Goal: Task Accomplishment & Management: Use online tool/utility

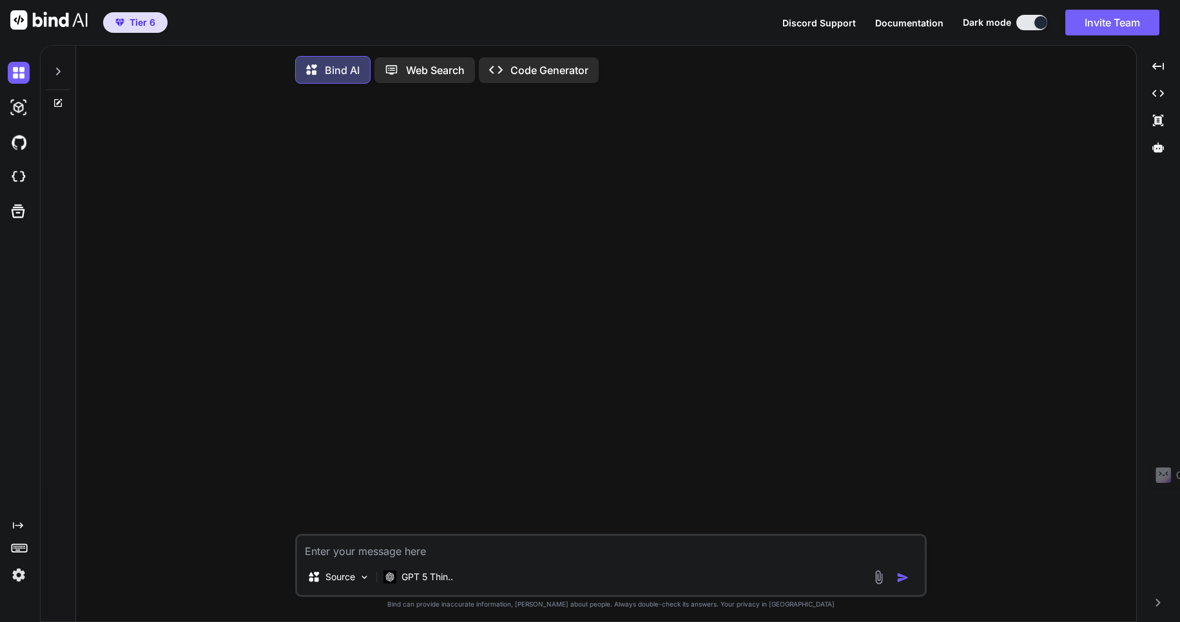
click at [60, 73] on icon at bounding box center [58, 71] width 10 height 10
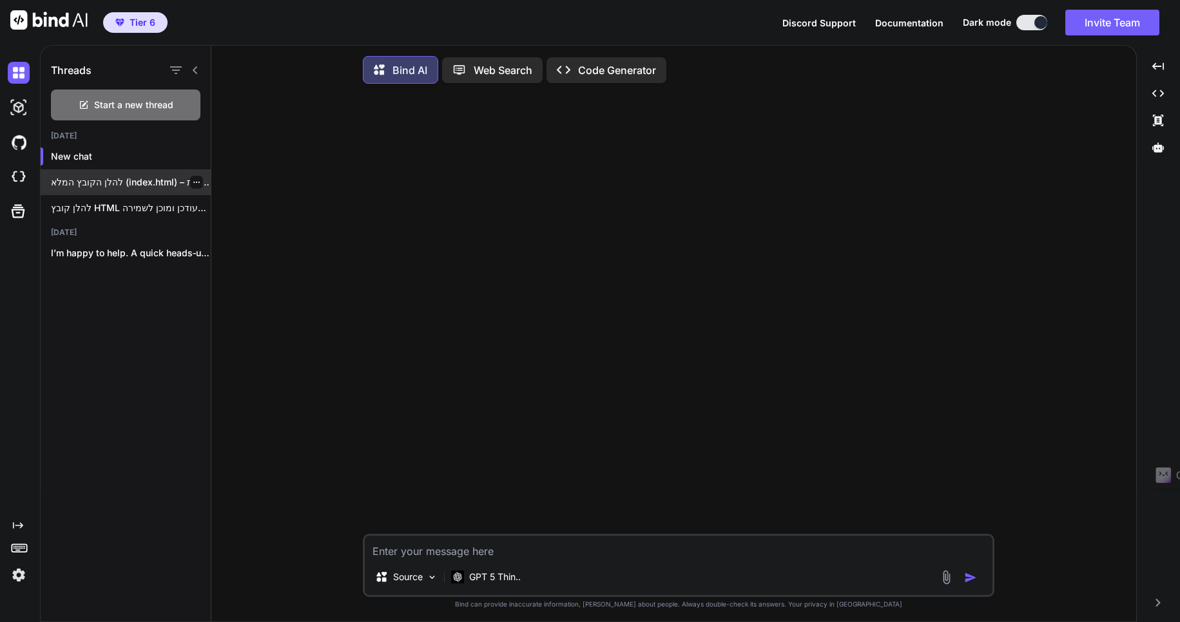
click at [110, 184] on p "להלן הקובץ המלא (index.html) – הגרסה המעודכנת..." at bounding box center [131, 182] width 160 height 13
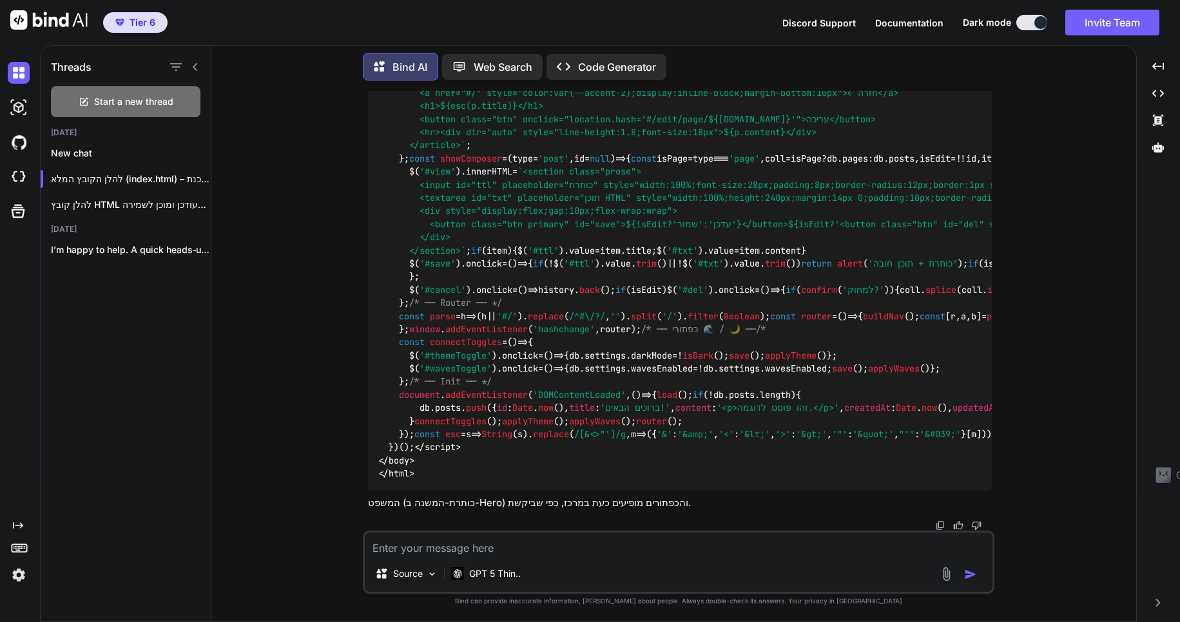
scroll to position [20893, 0]
click at [1167, 83] on div "Created with Pixso." at bounding box center [1158, 93] width 33 height 22
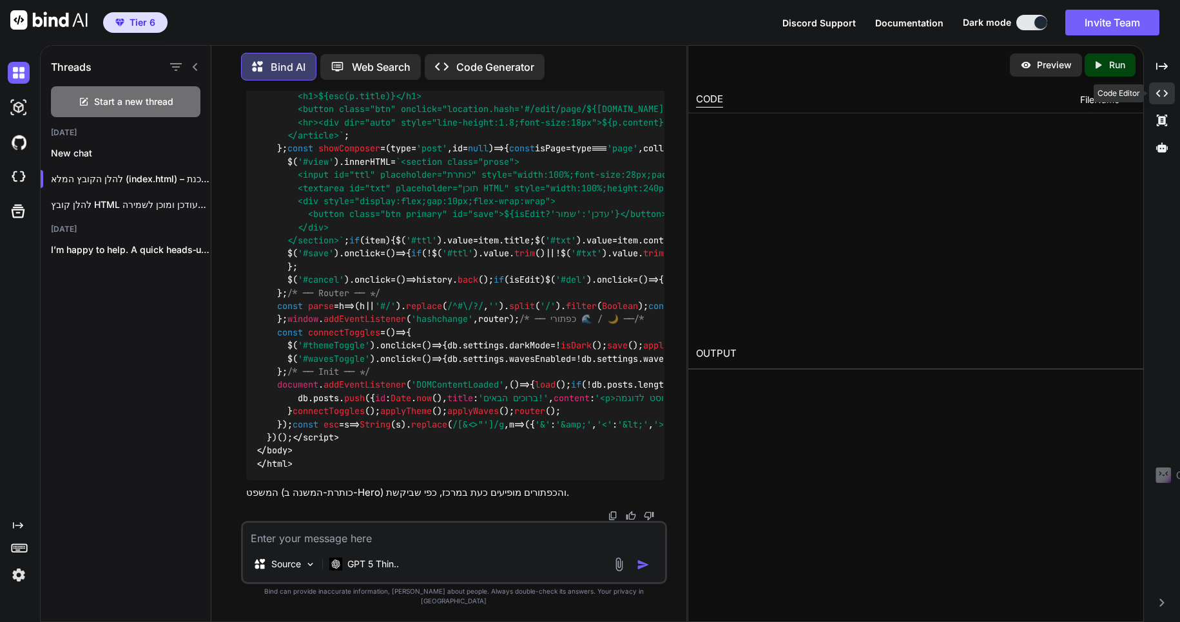
type textarea "x"
type textarea "</script> </body> </html>"
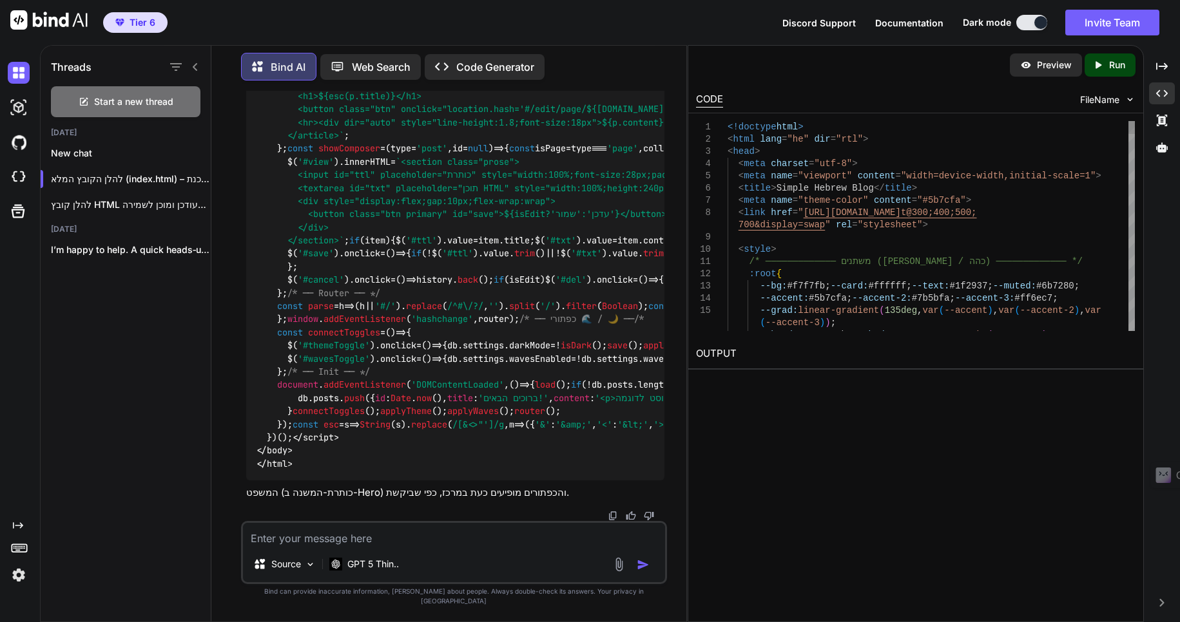
type textarea "x"
click at [1121, 64] on p "Run" at bounding box center [1117, 65] width 16 height 13
click at [1047, 64] on p "Preview" at bounding box center [1054, 65] width 35 height 13
click at [283, 543] on textarea at bounding box center [454, 534] width 422 height 23
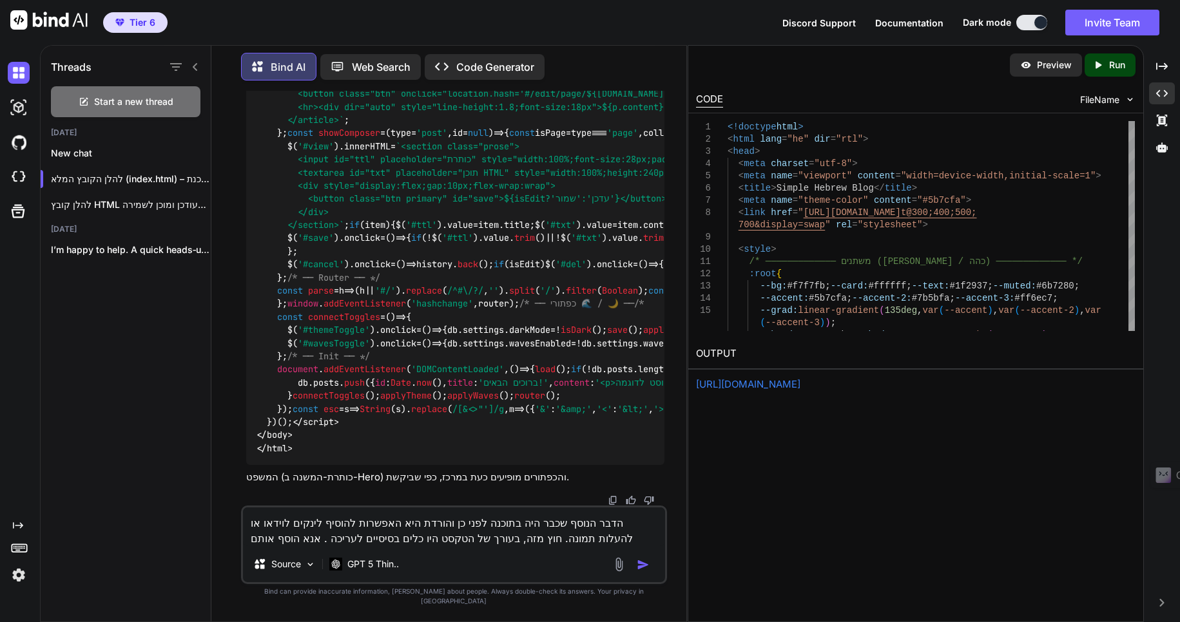
type textarea "הדבר הנוסף שכבר היה בתוכנה לפני כן והורדת היא האפשרות להוסיף לינקים לוידאו או ל…"
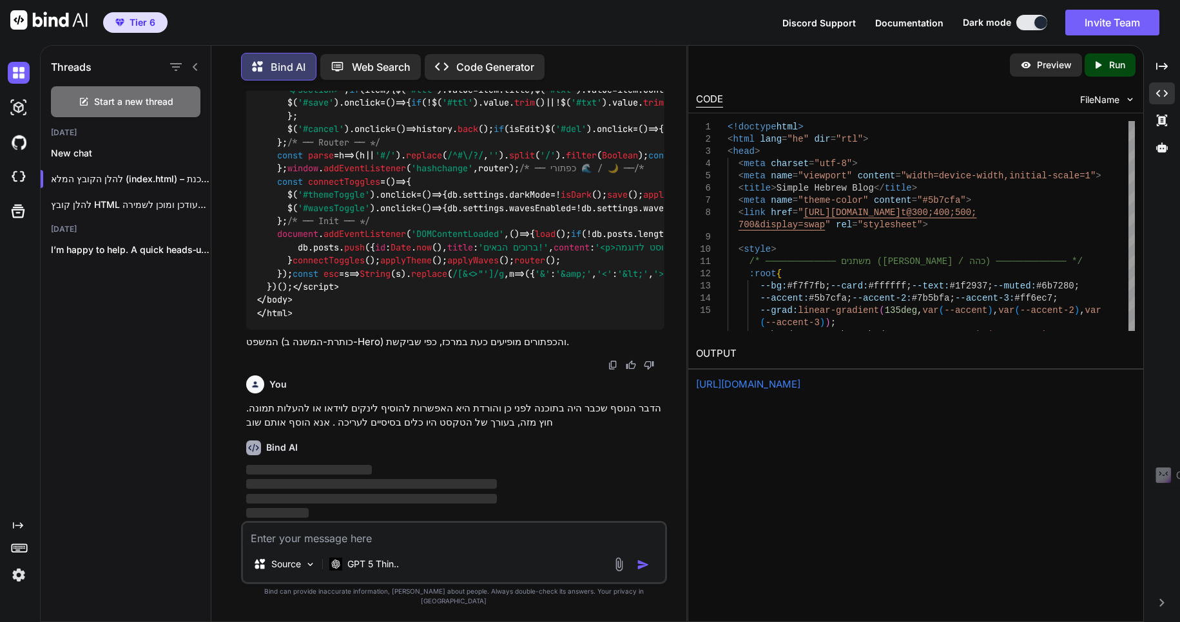
scroll to position [23019, 0]
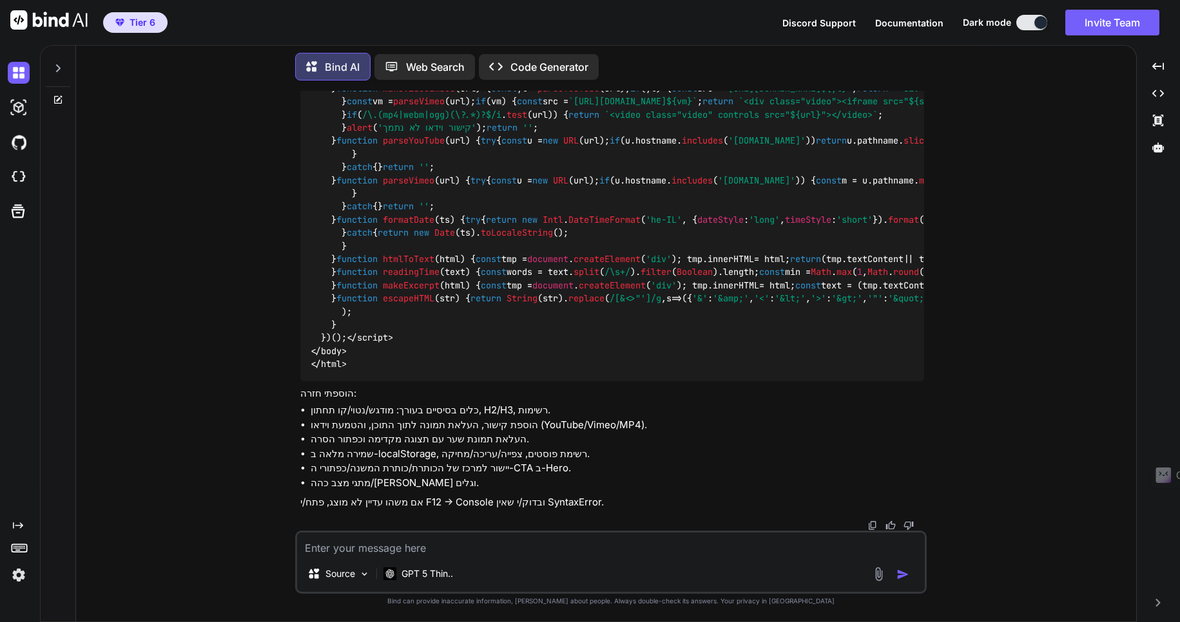
scroll to position [12398, 0]
click at [1156, 94] on icon "Created with Pixso." at bounding box center [1158, 94] width 12 height 12
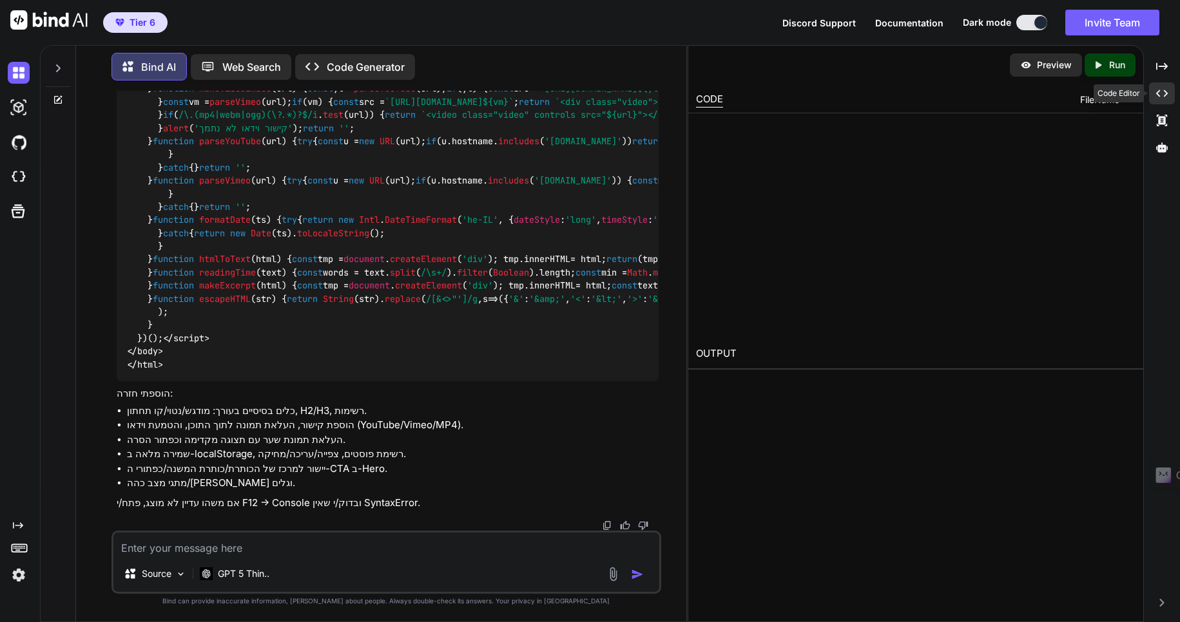
type textarea "x"
type textarea "); } })(); </script> </body> </html>"
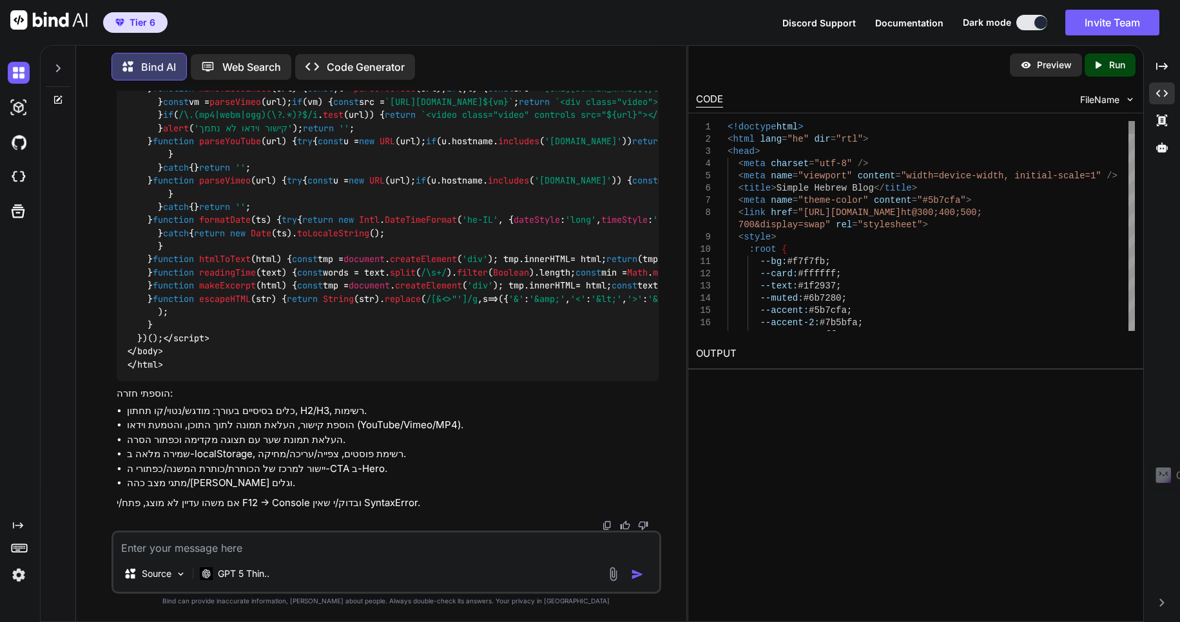
type textarea "x"
click at [1116, 66] on p "Run" at bounding box center [1117, 65] width 16 height 13
click at [1050, 63] on p "Preview" at bounding box center [1054, 65] width 35 height 13
click at [180, 545] on textarea at bounding box center [386, 544] width 546 height 23
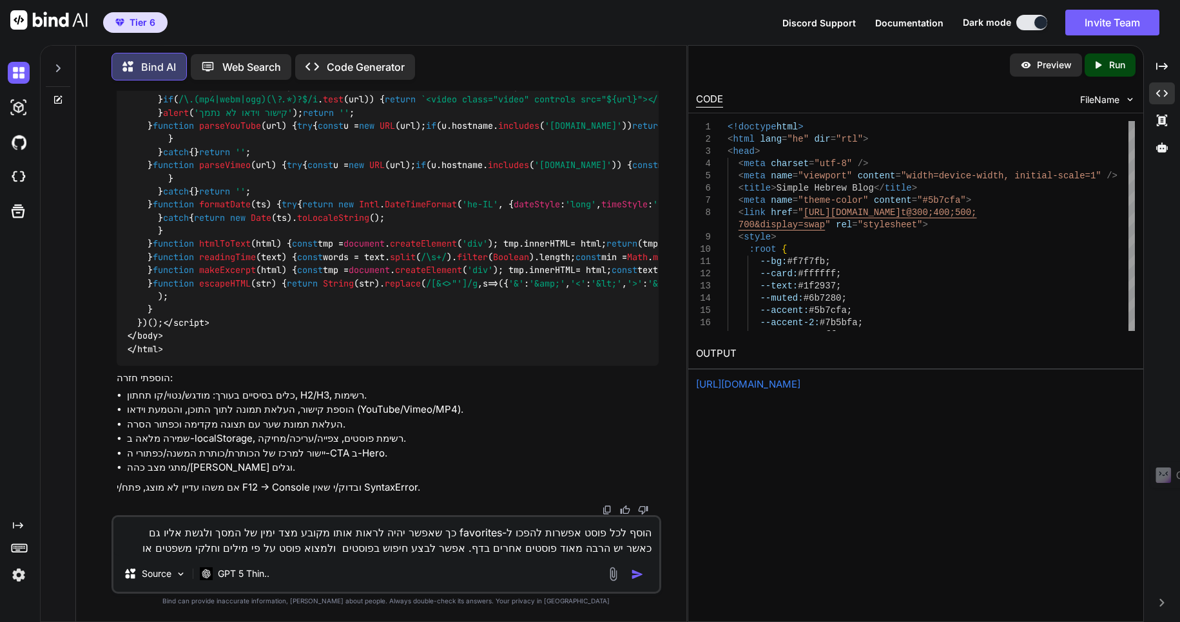
type textarea "הוסף לכל פוסט אפשרות להפכו ל-favorites כך שאפשר יהיה לראות אותו מקובע מצד ימין …"
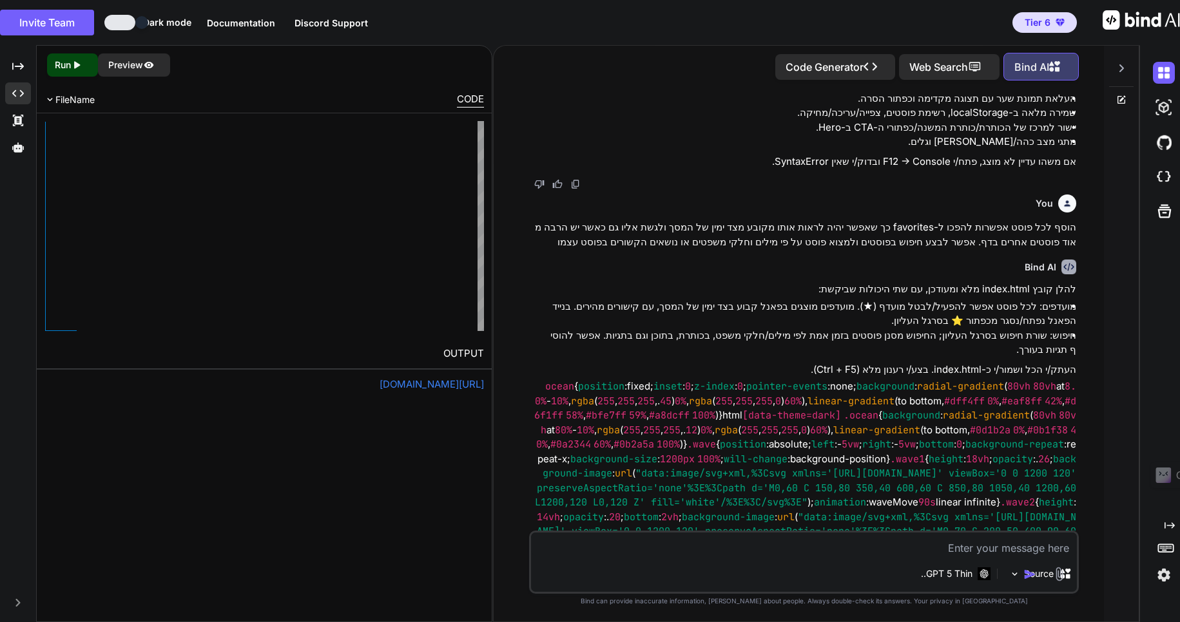
scroll to position [12120, 0]
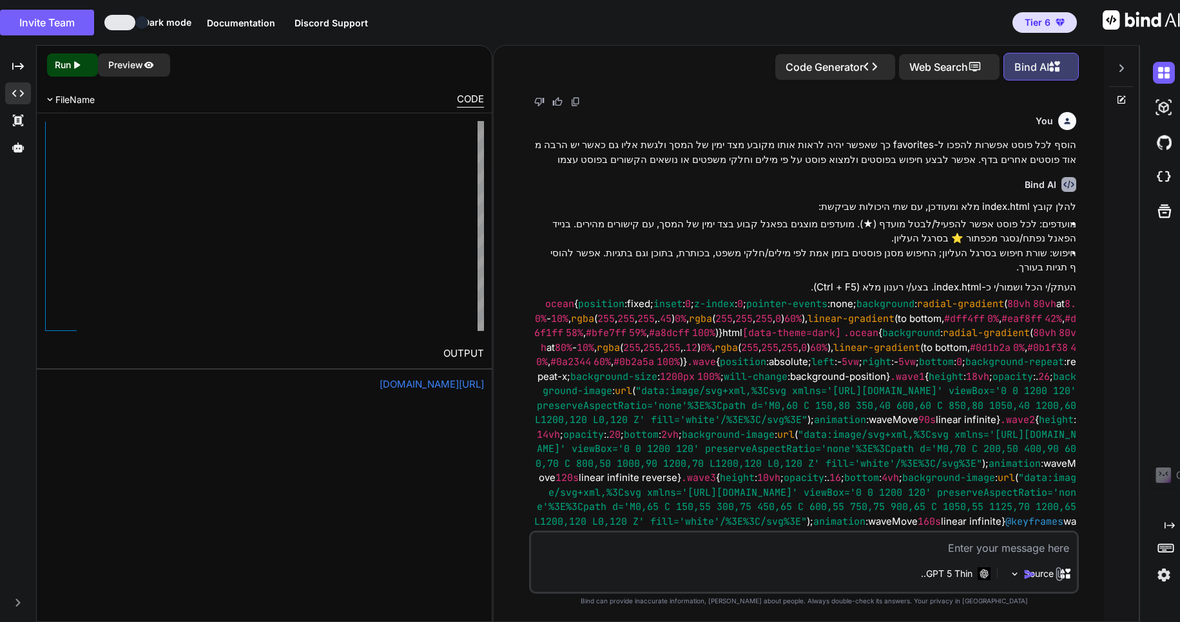
click at [64, 56] on div "Created with Pixso. Run" at bounding box center [72, 64] width 51 height 23
click at [380, 388] on link "[URL][DOMAIN_NAME]" at bounding box center [432, 384] width 104 height 12
click at [68, 64] on p "Run" at bounding box center [63, 65] width 16 height 13
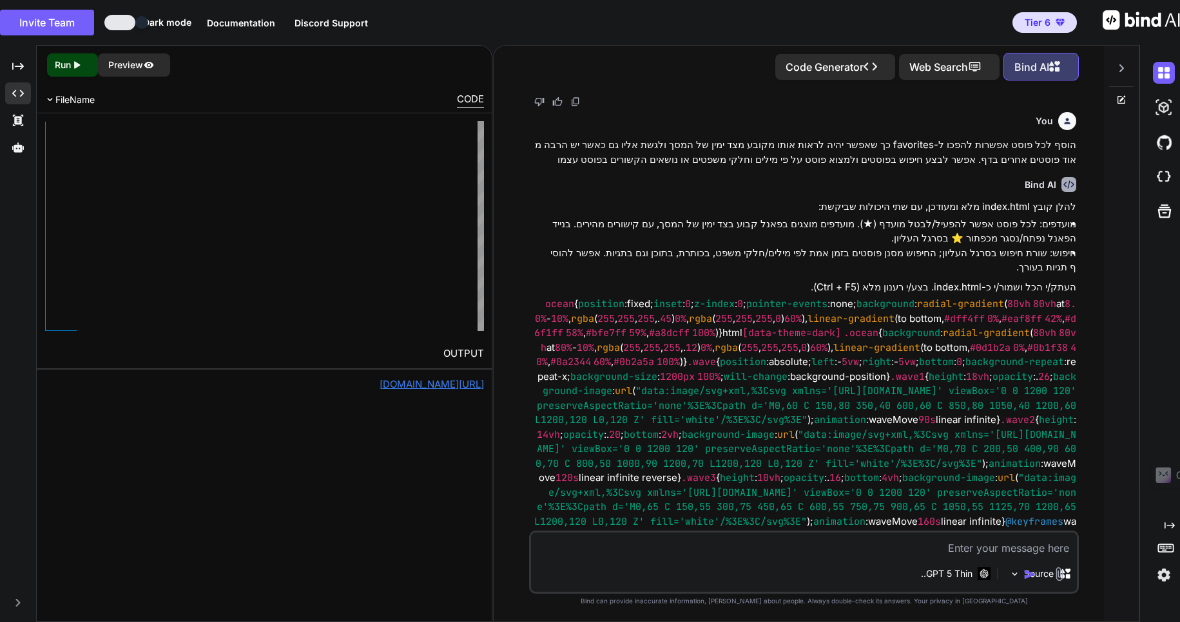
click at [401, 387] on link "[URL][DOMAIN_NAME]" at bounding box center [432, 384] width 104 height 12
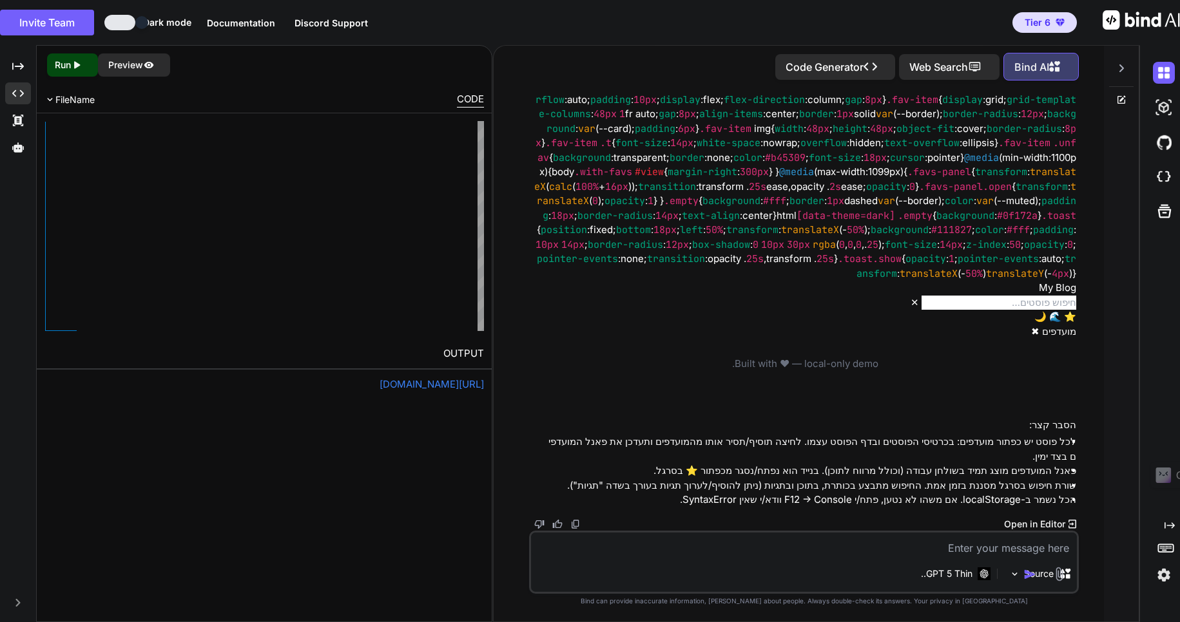
scroll to position [24428, 0]
click at [845, 63] on p "Code Generator" at bounding box center [825, 66] width 78 height 15
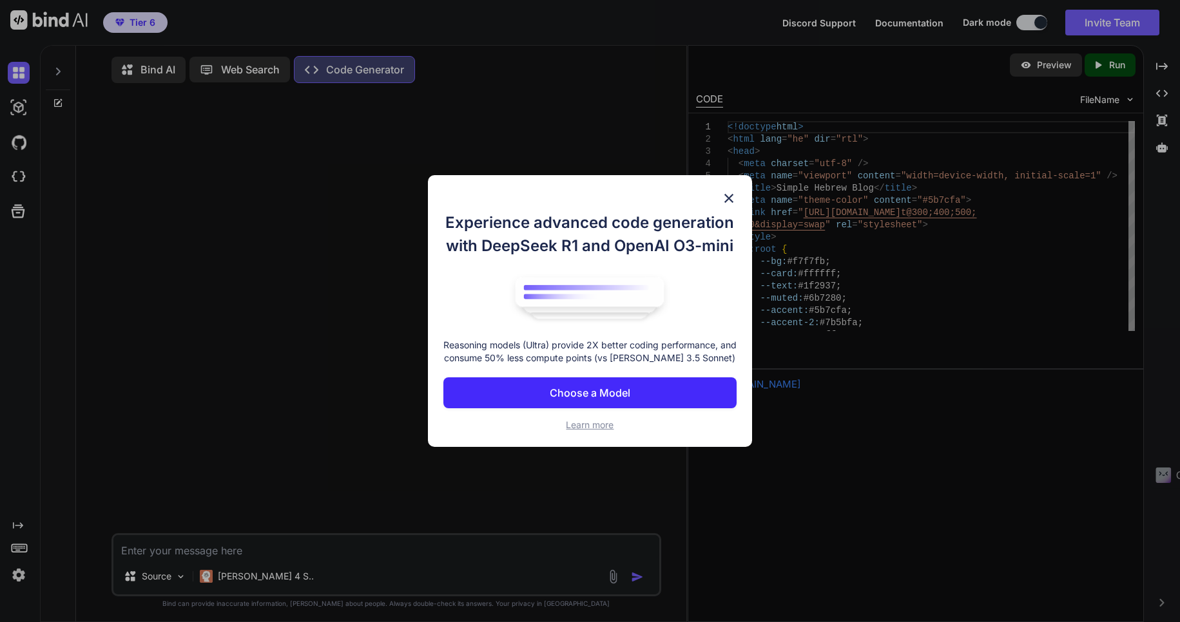
click at [593, 392] on p "Choose a Model" at bounding box center [590, 392] width 81 height 15
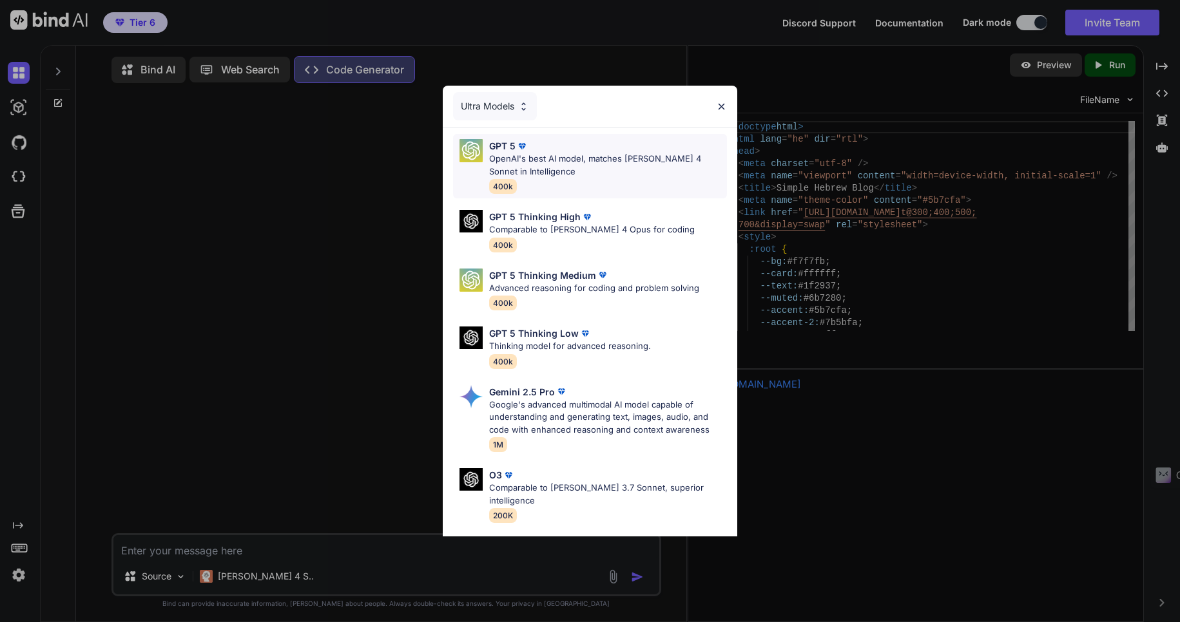
click at [521, 159] on p "OpenAI's best AI model, matches [PERSON_NAME] 4 Sonnet in Intelligence" at bounding box center [608, 165] width 238 height 25
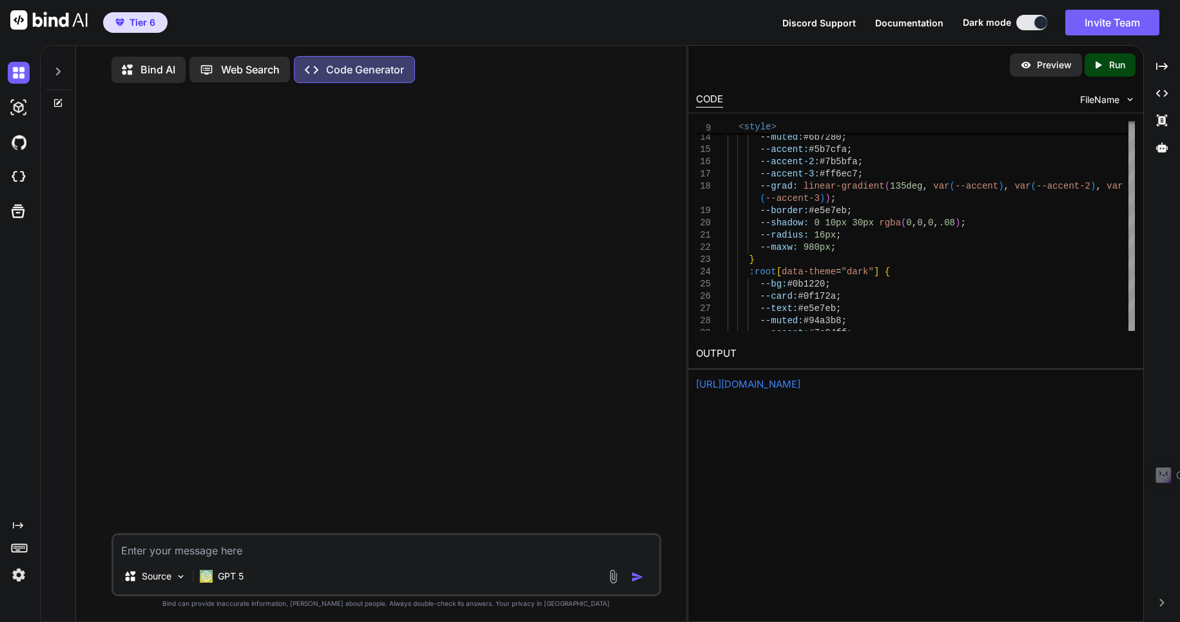
click at [800, 385] on link "[URL][DOMAIN_NAME]" at bounding box center [748, 384] width 104 height 12
click at [177, 552] on textarea at bounding box center [386, 546] width 546 height 23
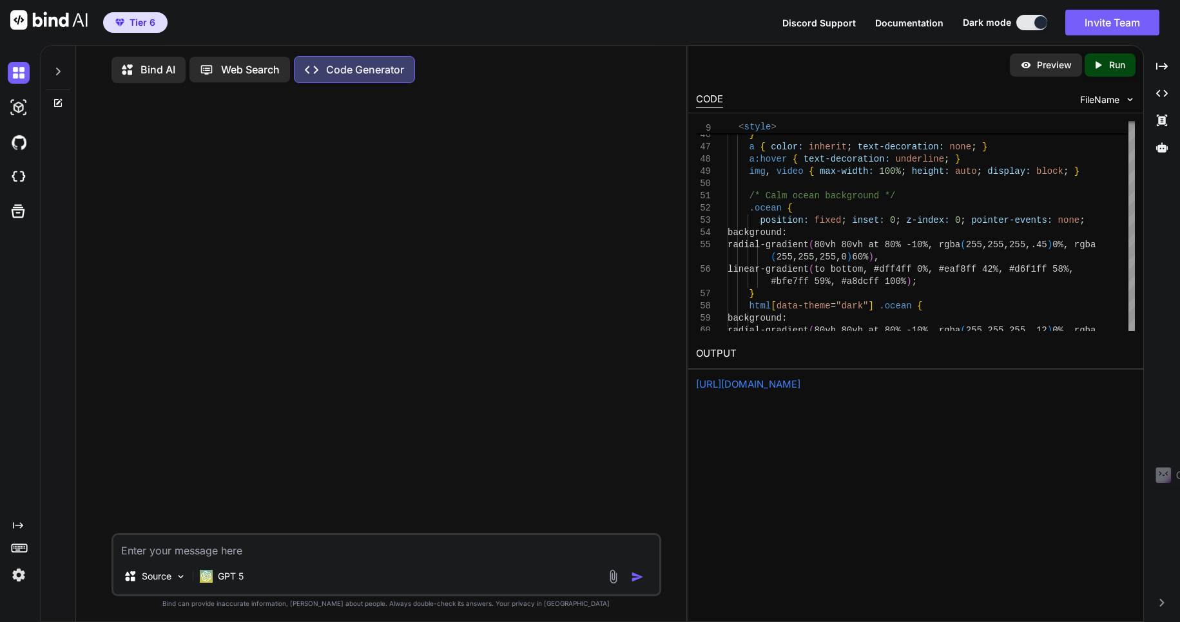
click at [1108, 65] on div "Created with Pixso. Run" at bounding box center [1110, 64] width 51 height 23
click at [20, 525] on icon "Created with Pixso." at bounding box center [18, 526] width 10 height 10
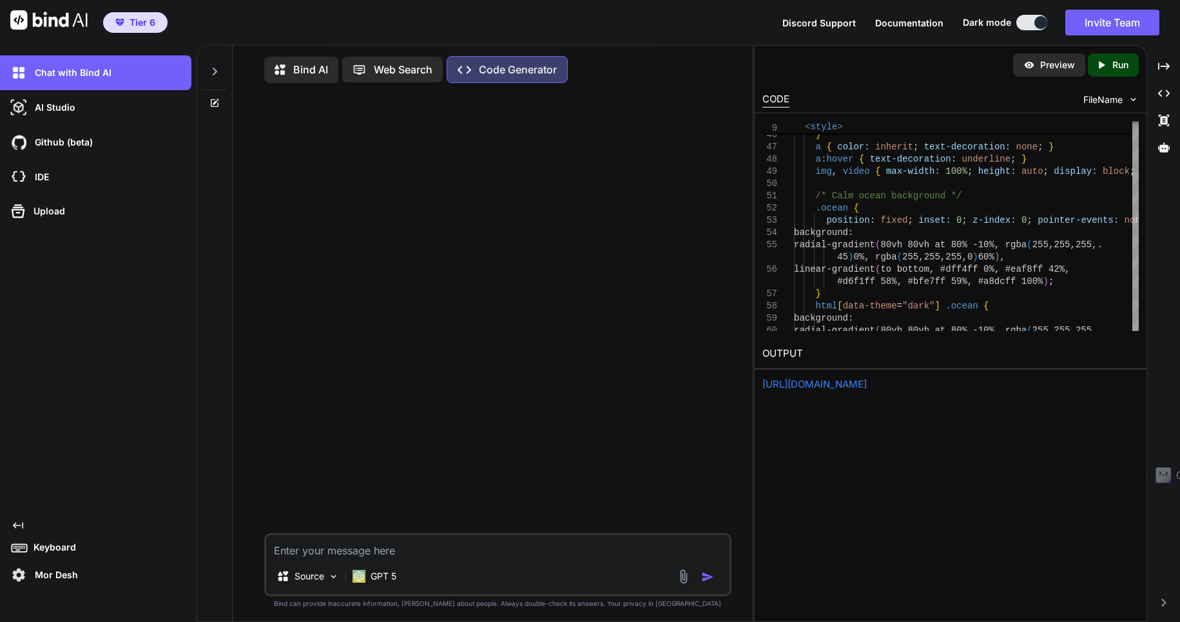
click at [20, 526] on icon at bounding box center [18, 526] width 10 height 6
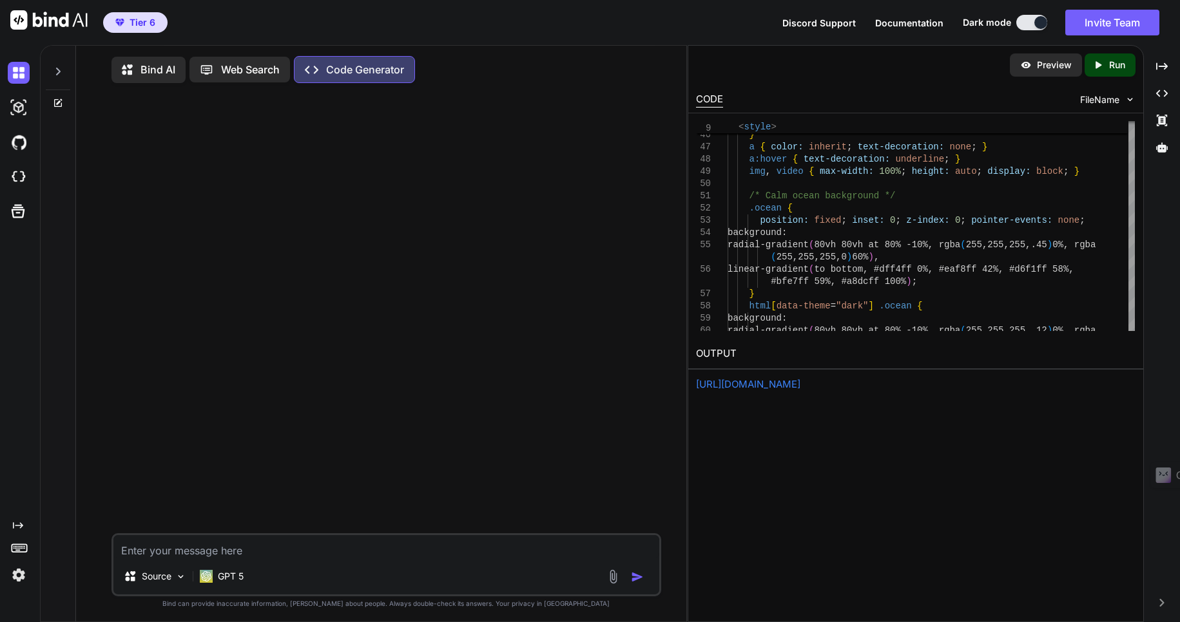
click at [356, 213] on div at bounding box center [387, 313] width 547 height 440
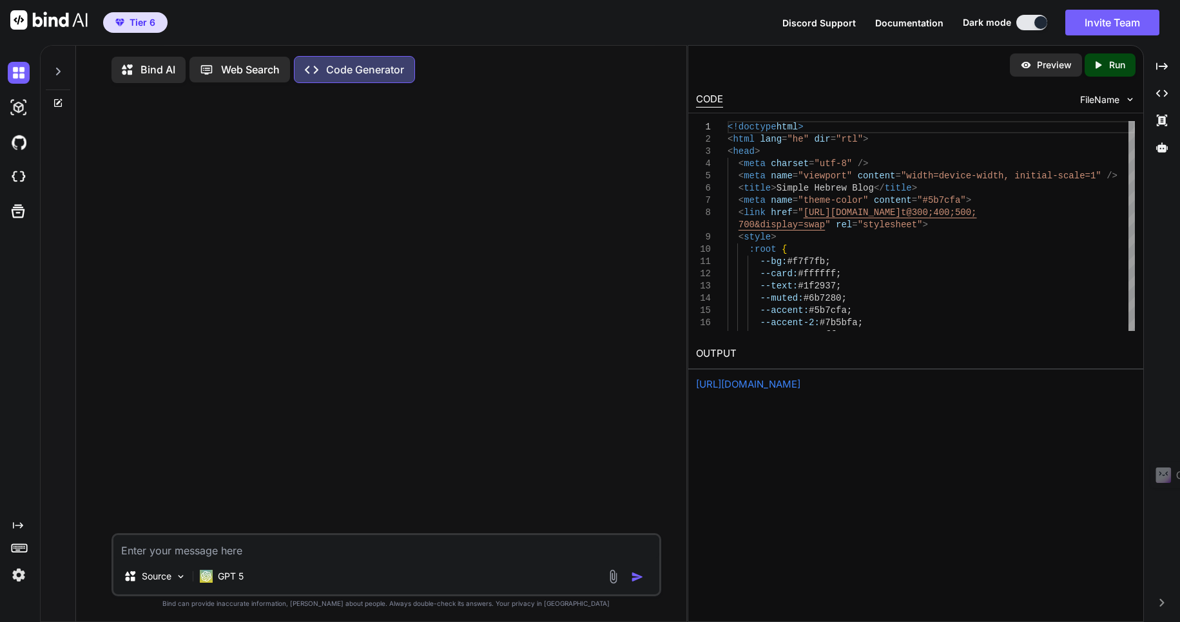
click at [1057, 63] on p "Preview" at bounding box center [1054, 65] width 35 height 13
click at [55, 69] on icon at bounding box center [58, 71] width 10 height 10
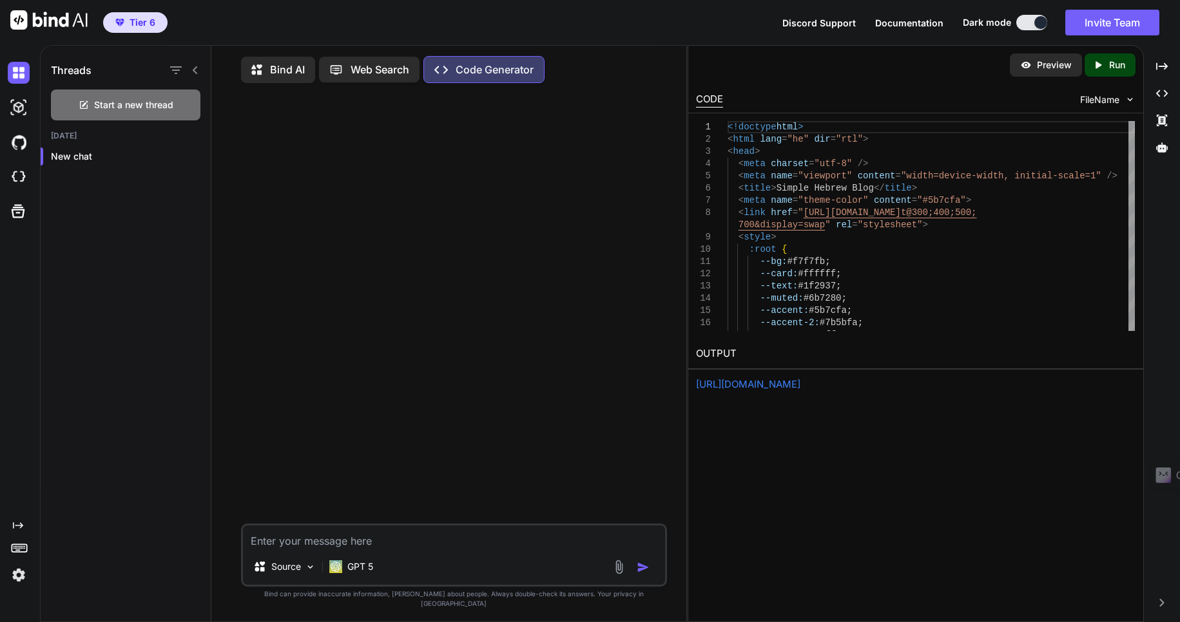
click at [284, 72] on p "Bind AI" at bounding box center [287, 69] width 35 height 15
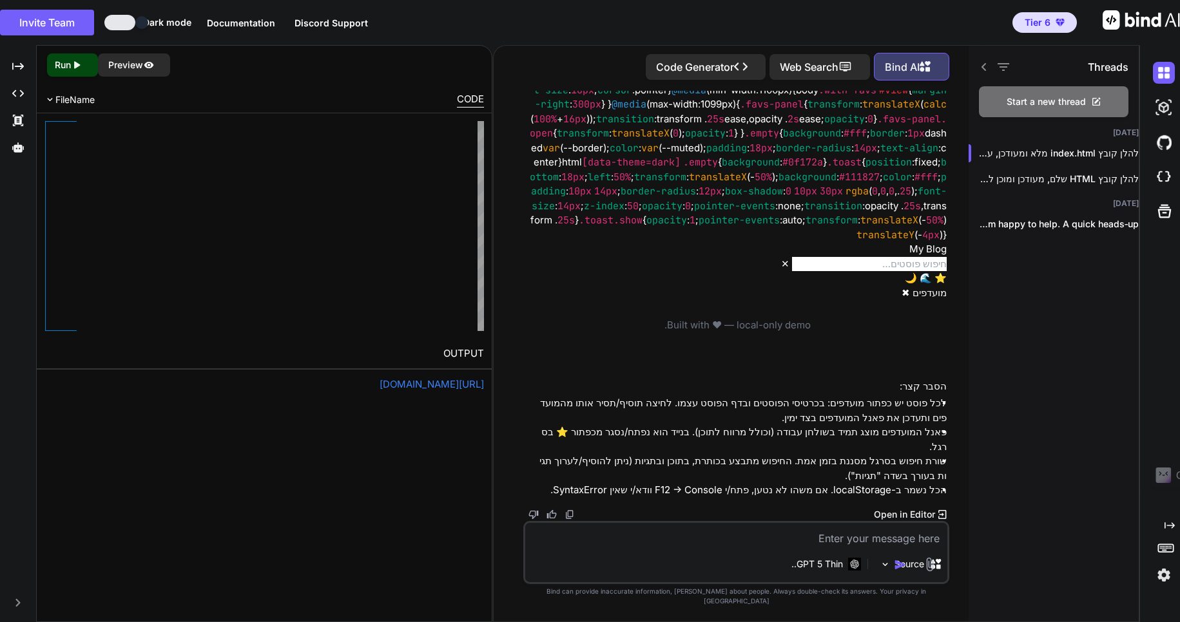
scroll to position [22681, 0]
click at [51, 99] on img at bounding box center [49, 99] width 11 height 11
click at [140, 60] on p "Preview" at bounding box center [125, 65] width 35 height 13
click at [874, 546] on textarea at bounding box center [736, 534] width 422 height 23
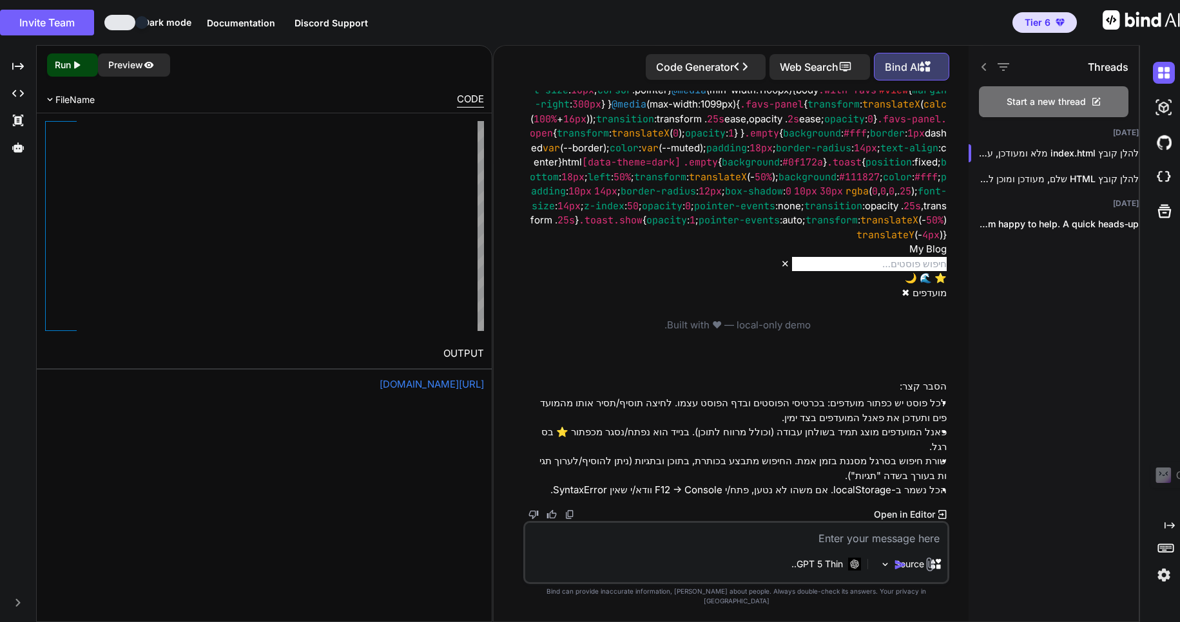
scroll to position [24292, 0]
click at [837, 546] on textarea at bounding box center [736, 534] width 422 height 23
click at [846, 545] on textarea at bounding box center [736, 534] width 422 height 23
type textarea "אני לא רואה את כל השינויים הללו. אנא בדוק שוב ועדכן"
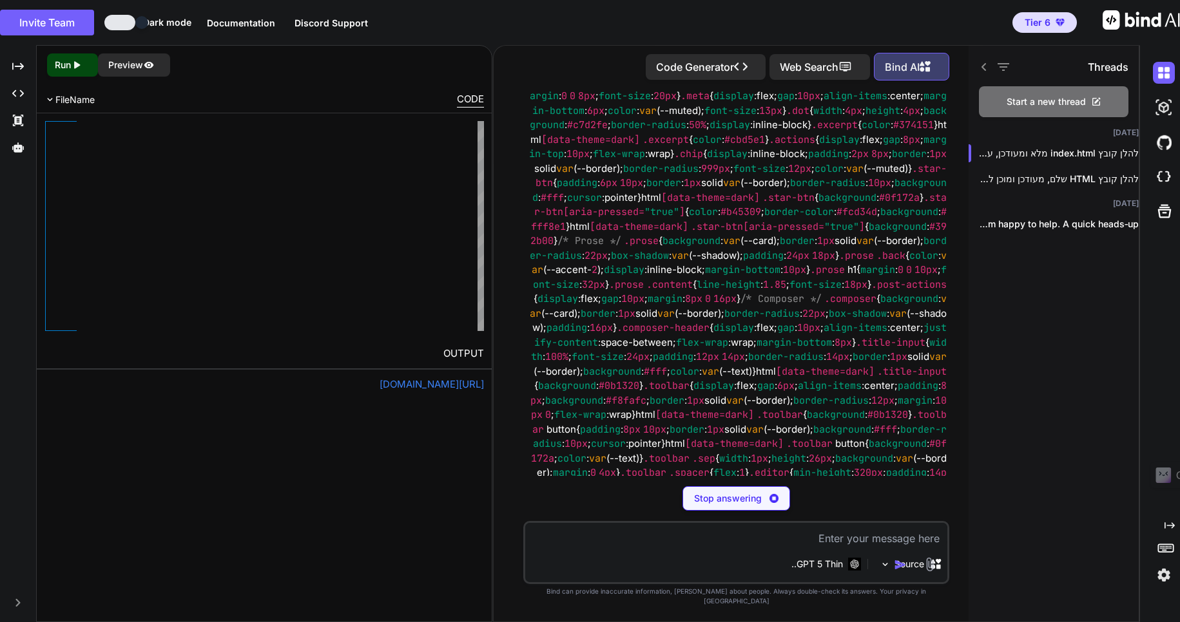
scroll to position [12824, 0]
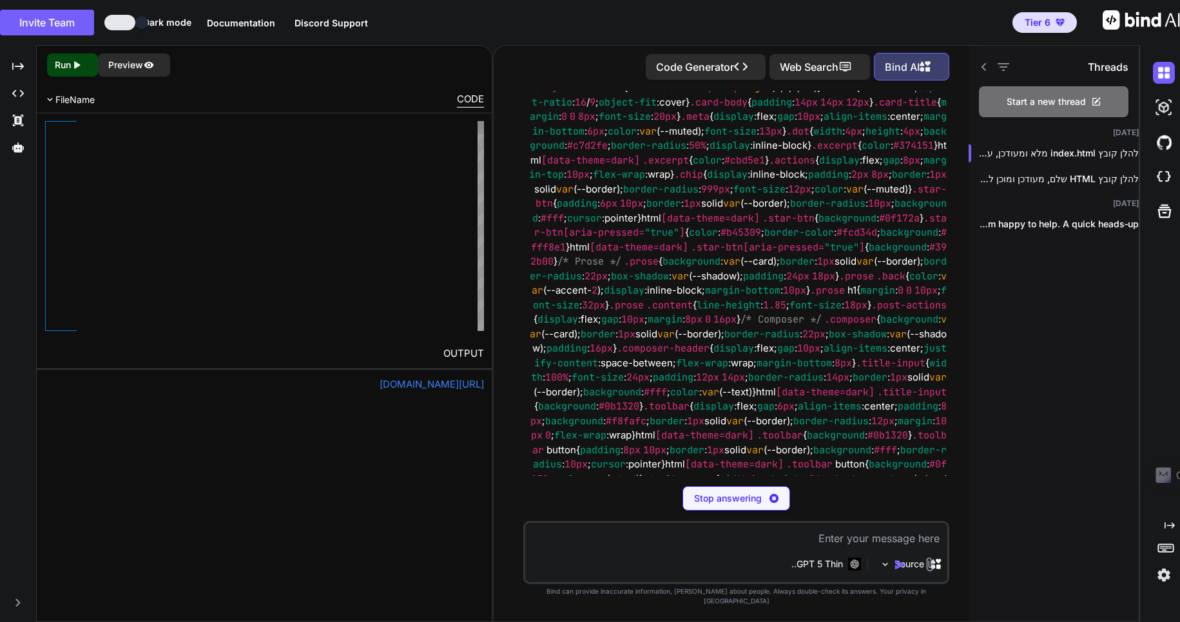
drag, startPoint x: 492, startPoint y: 186, endPoint x: 448, endPoint y: 184, distance: 44.5
click at [448, 184] on div "Threads Start a new thread [DATE] להלן קובץ index.html מלא ומעודכן, עם שתי... ל…" at bounding box center [570, 333] width 1140 height 577
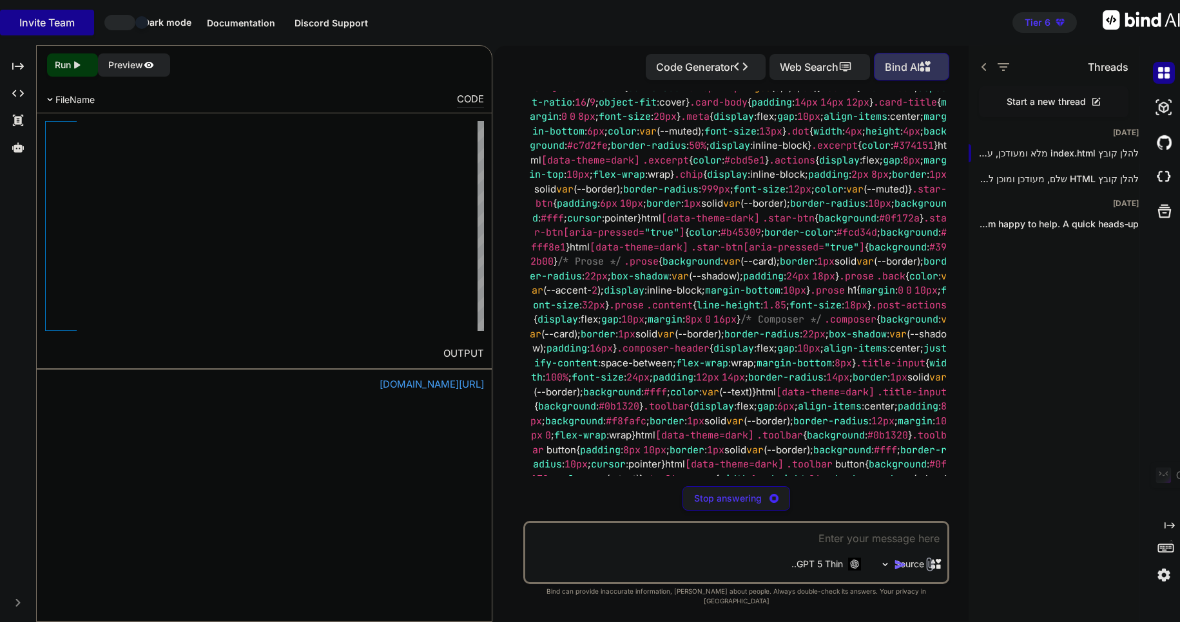
click at [957, 294] on div "You תוכל לרשום את כל הקובץ שוב כאן? Bind AI להלן הקובץ השלם, סגור עד הסוף ובלי …" at bounding box center [736, 356] width 465 height 531
drag, startPoint x: 93, startPoint y: 133, endPoint x: 280, endPoint y: 238, distance: 214.9
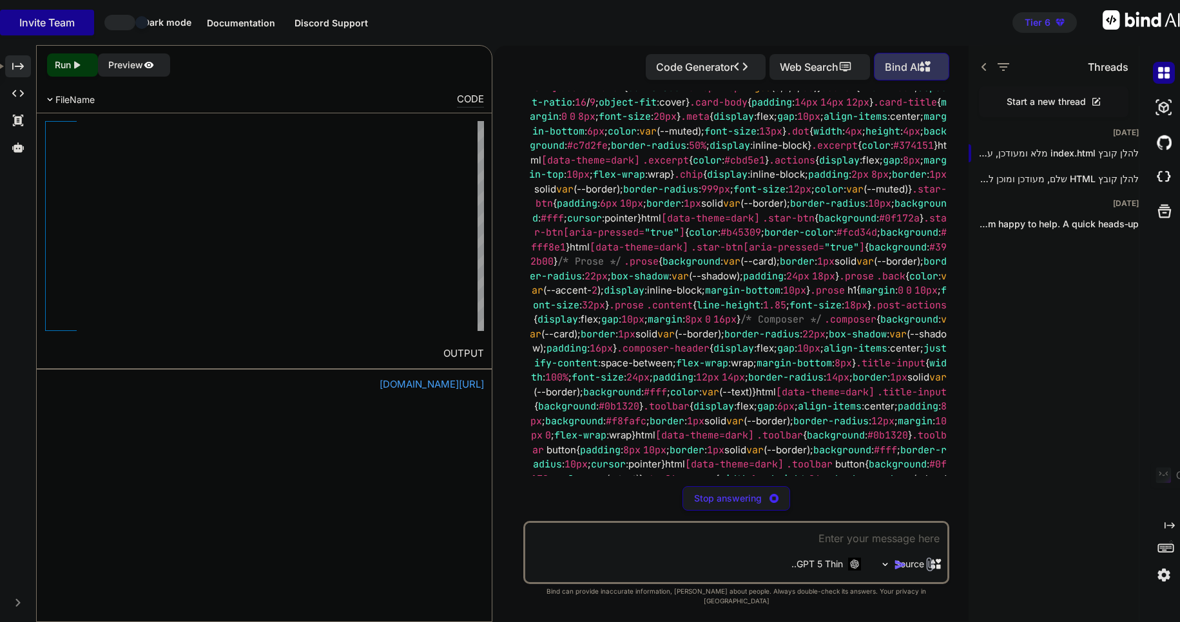
click at [15, 68] on icon "Created with Pixso." at bounding box center [18, 67] width 12 height 12
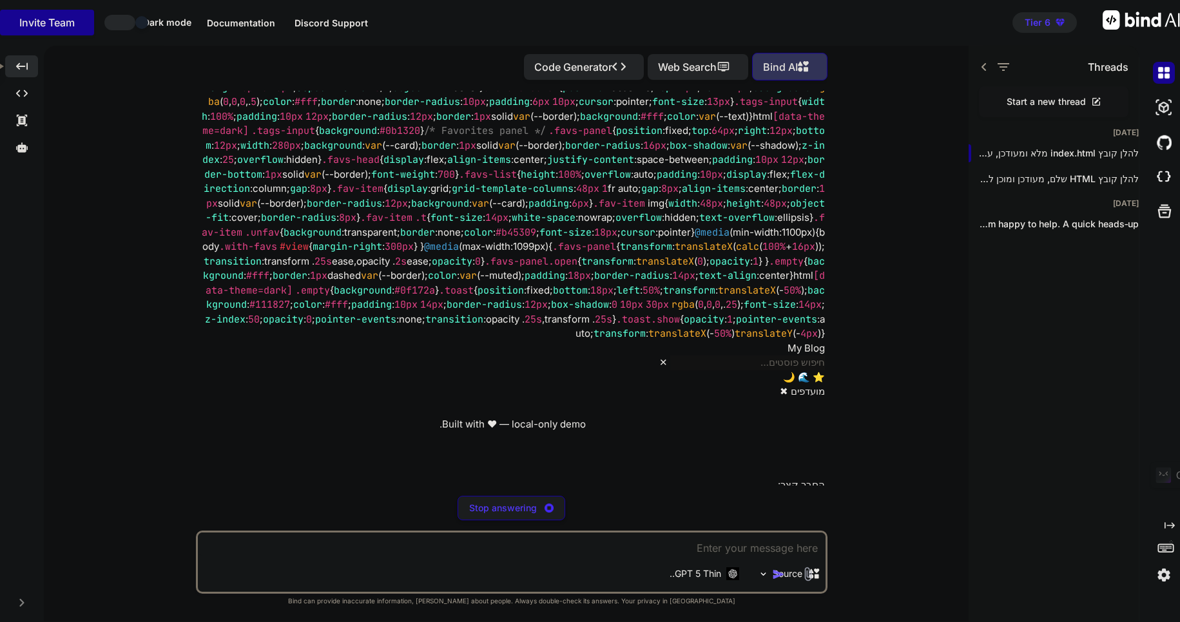
click at [26, 64] on icon at bounding box center [22, 66] width 12 height 7
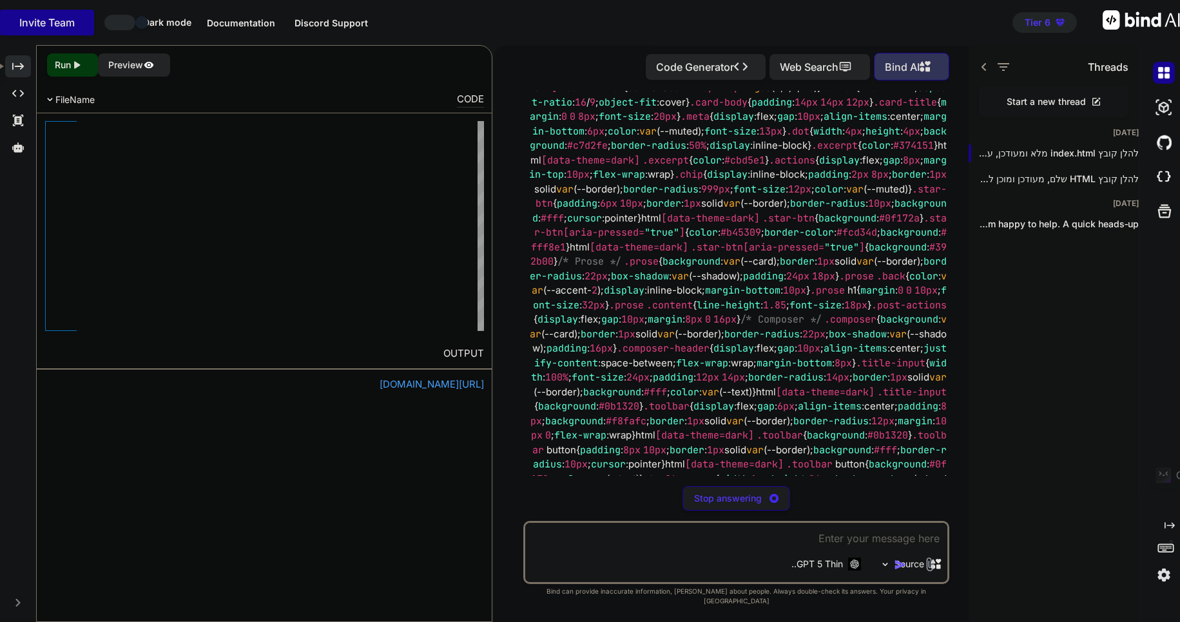
click at [23, 64] on icon "Created with Pixso." at bounding box center [18, 67] width 12 height 12
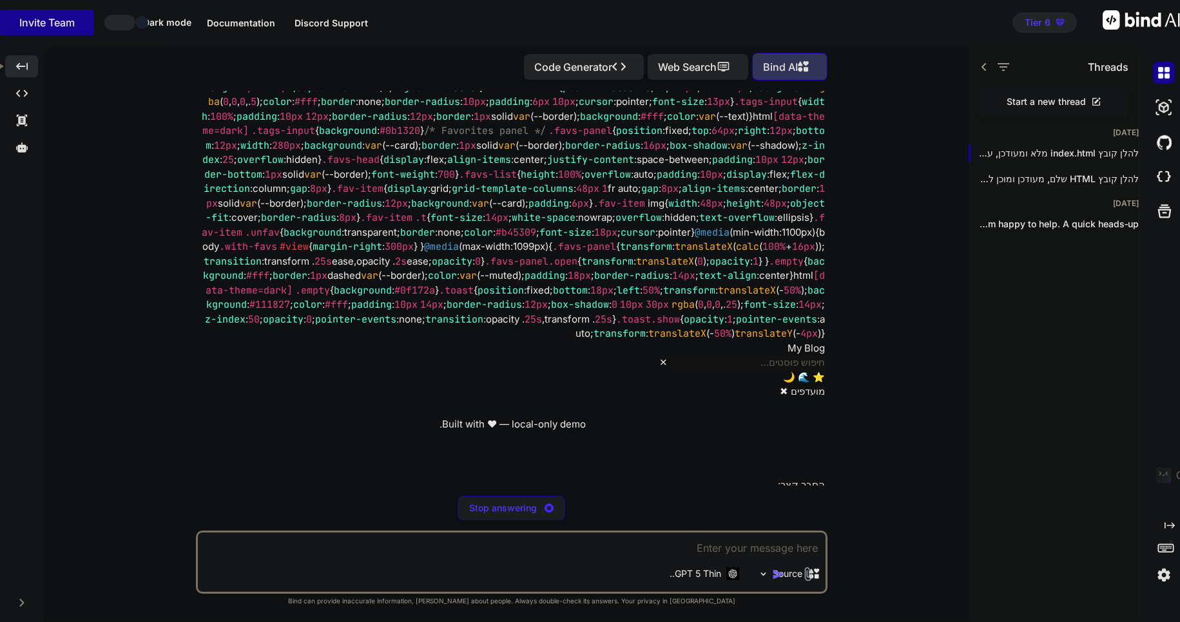
click at [23, 64] on icon "Created with Pixso." at bounding box center [22, 67] width 12 height 12
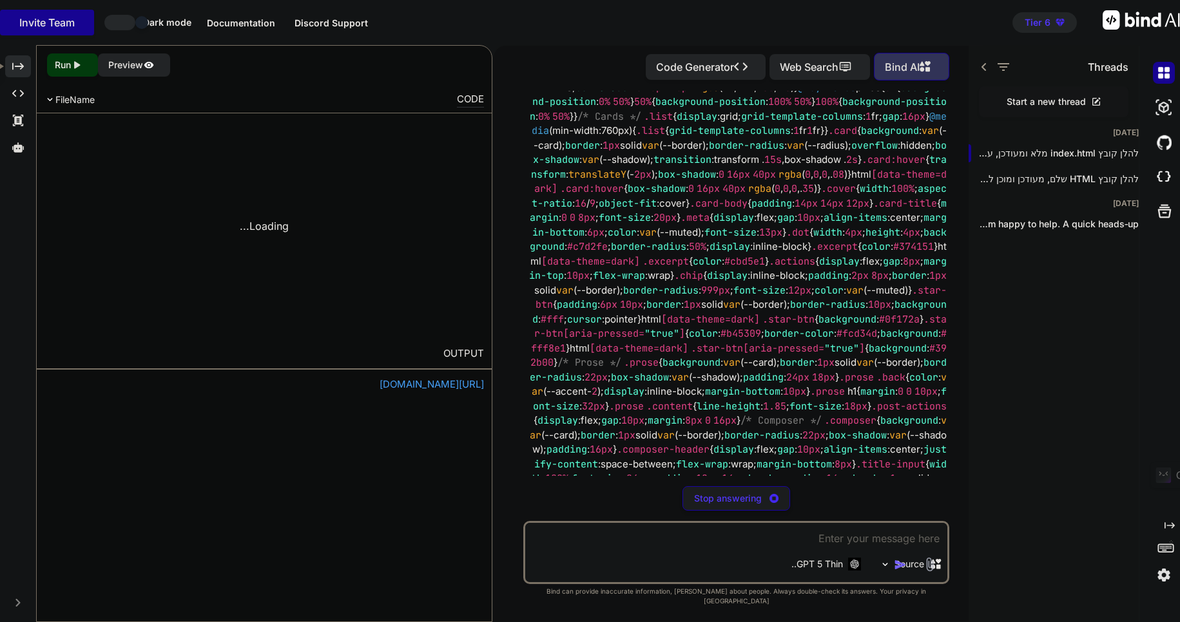
scroll to position [12824, 0]
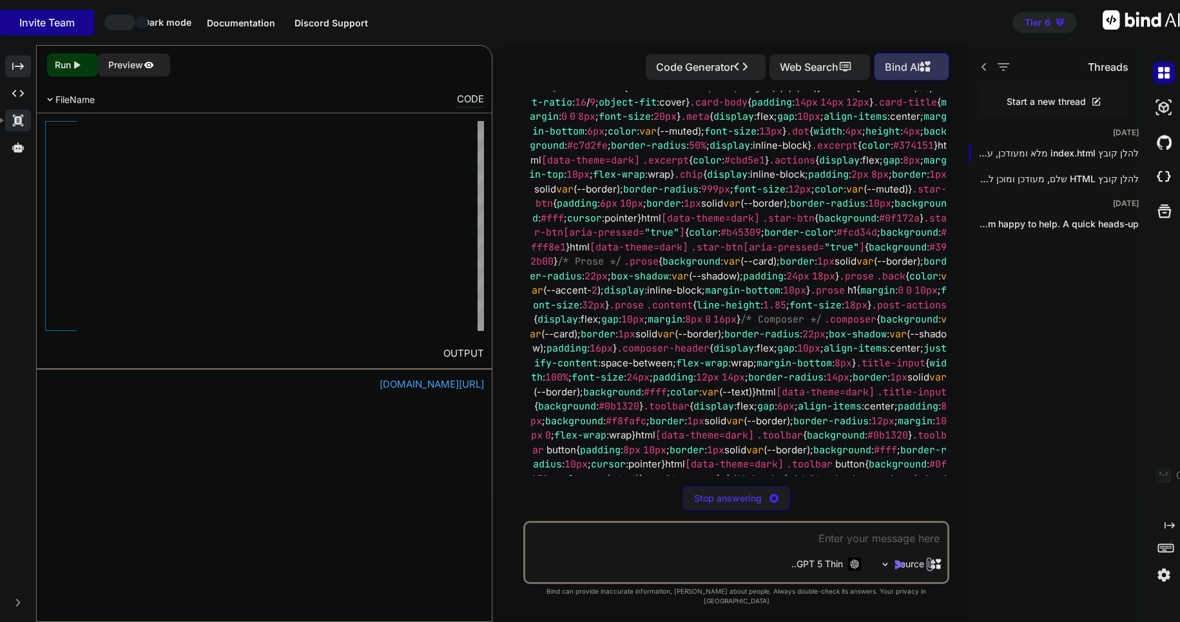
click at [20, 124] on icon at bounding box center [18, 121] width 10 height 12
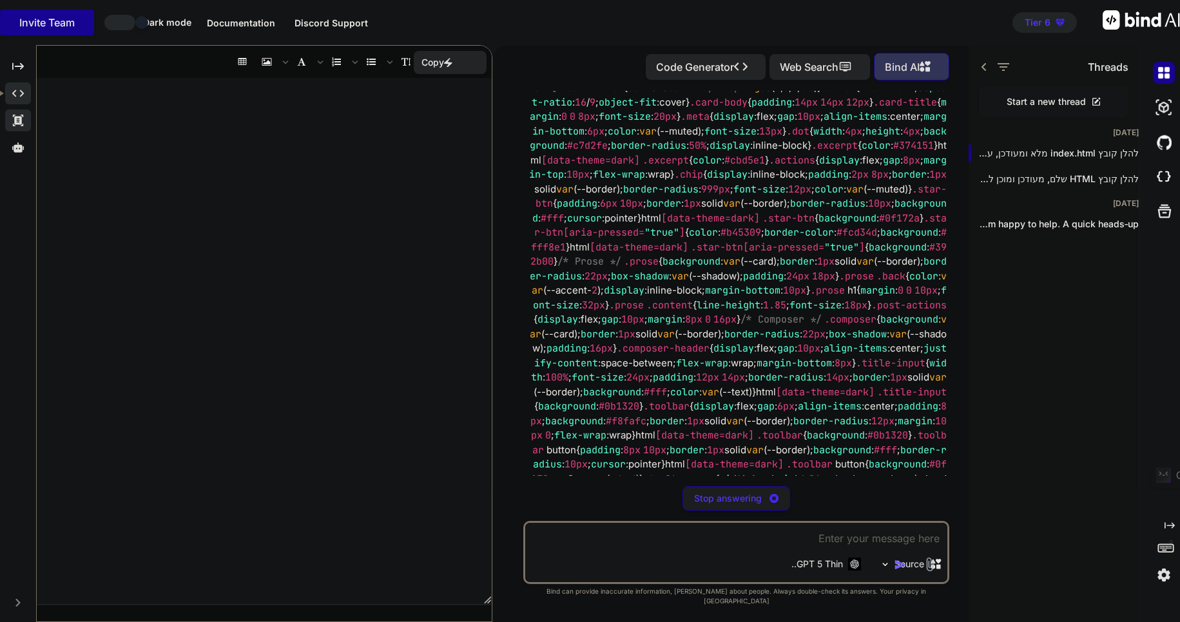
click at [19, 97] on icon "Created with Pixso." at bounding box center [18, 94] width 12 height 12
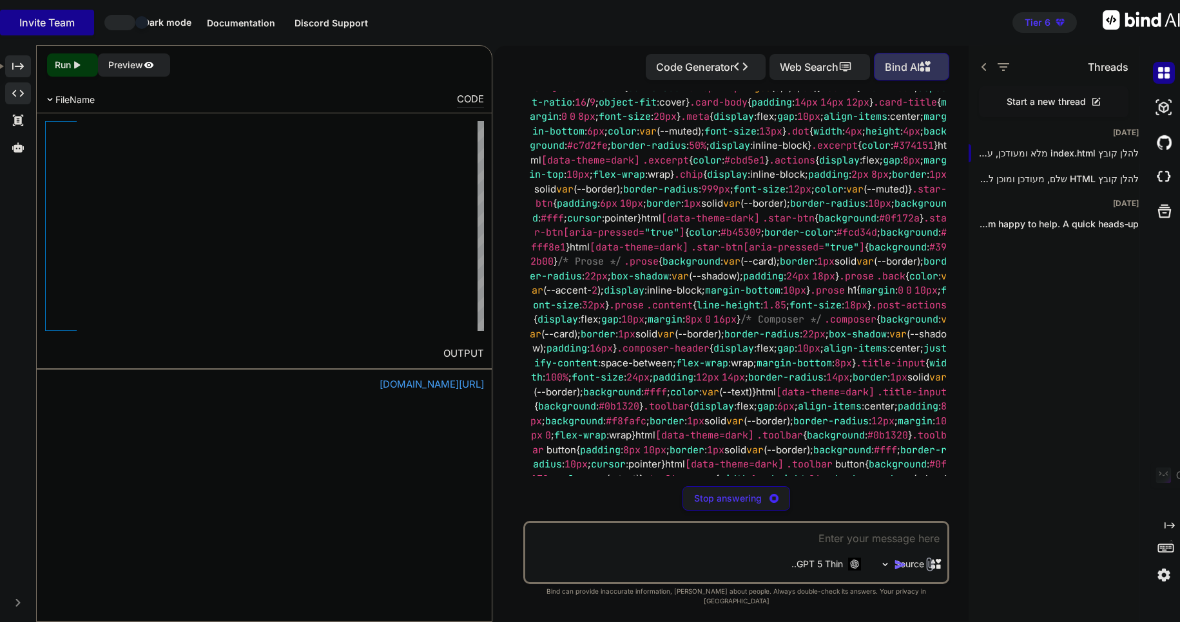
click at [19, 66] on icon "Created with Pixso." at bounding box center [18, 67] width 12 height 12
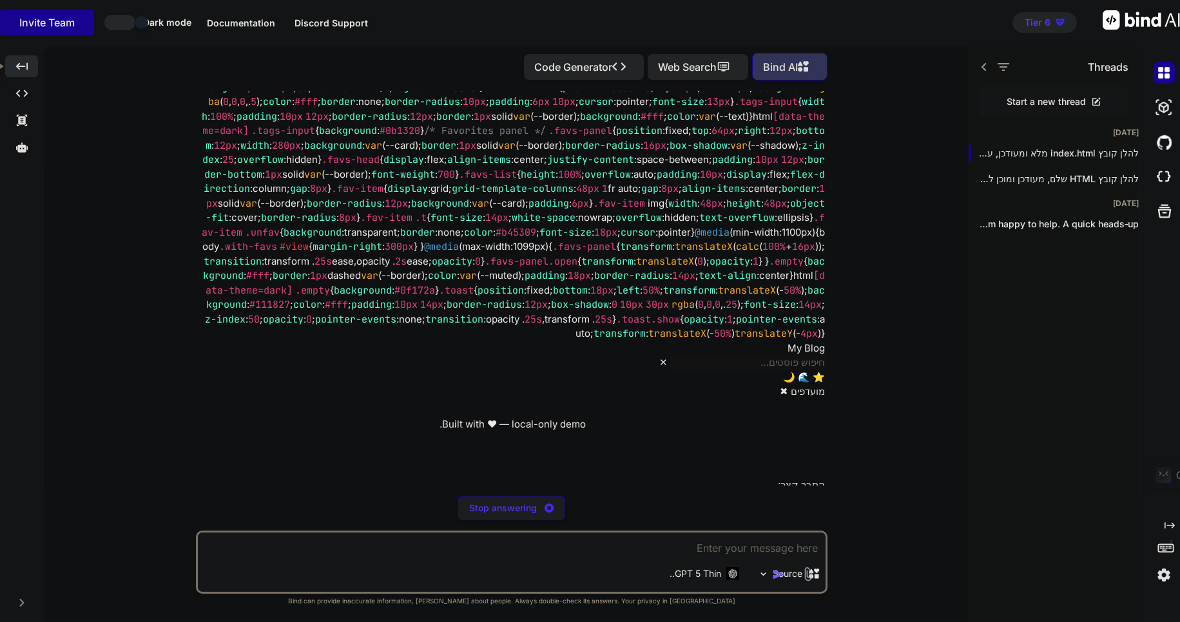
click at [19, 66] on icon "Created with Pixso." at bounding box center [22, 67] width 12 height 12
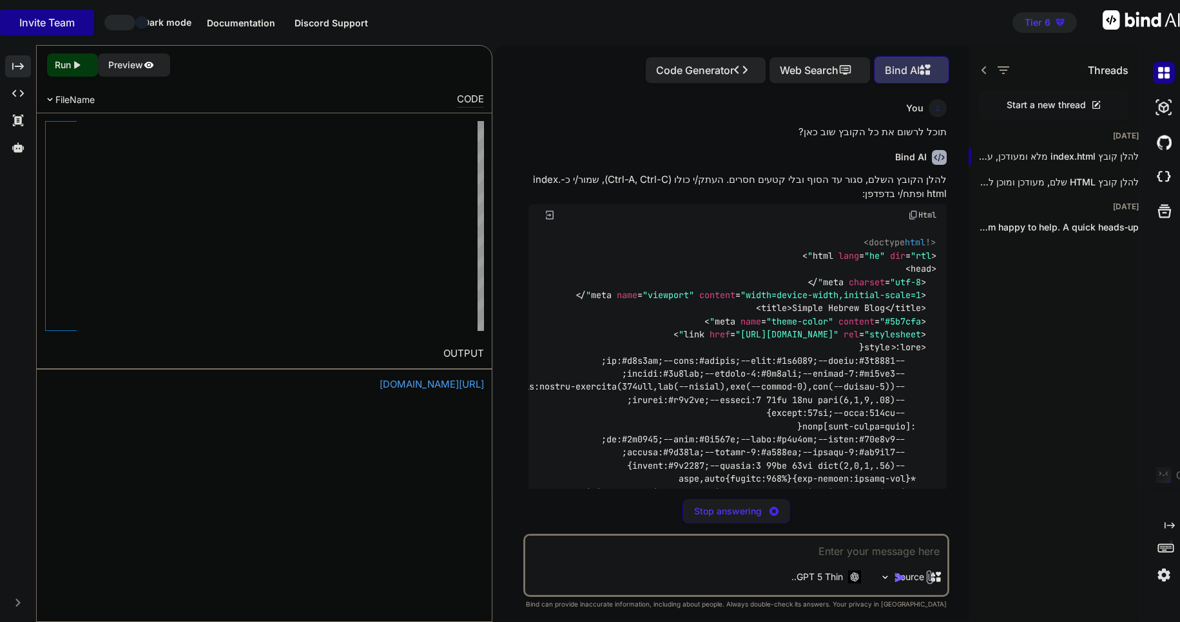
type textarea "x"
type textarea "})(); </script> </body> </html>"
type textarea "x"
